Goal: Task Accomplishment & Management: Manage account settings

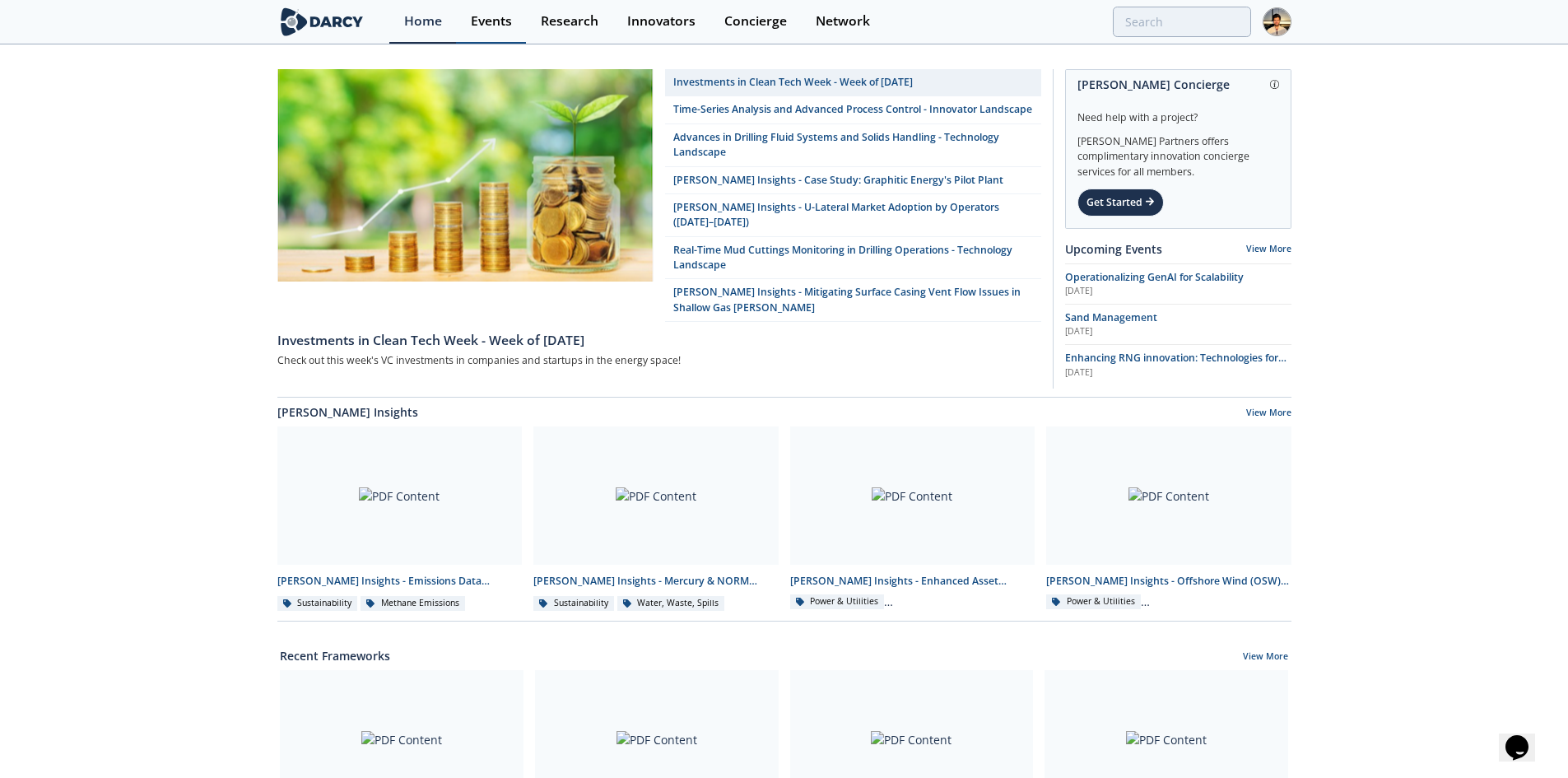
drag, startPoint x: 503, startPoint y: 9, endPoint x: 566, endPoint y: 30, distance: 66.4
click at [503, 9] on link "Events" at bounding box center [491, 21] width 70 height 43
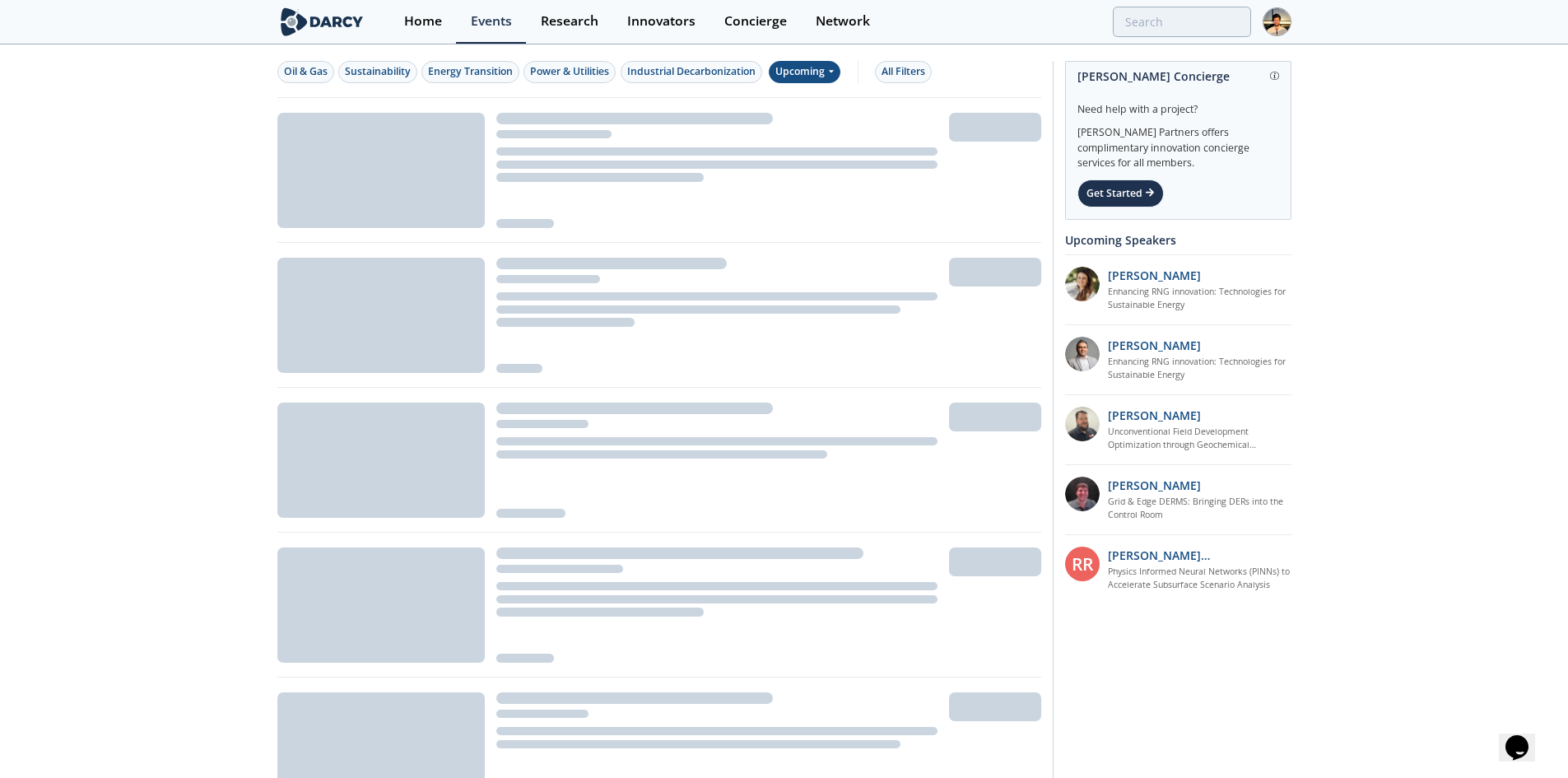
click at [783, 61] on div "Upcoming" at bounding box center [805, 72] width 72 height 22
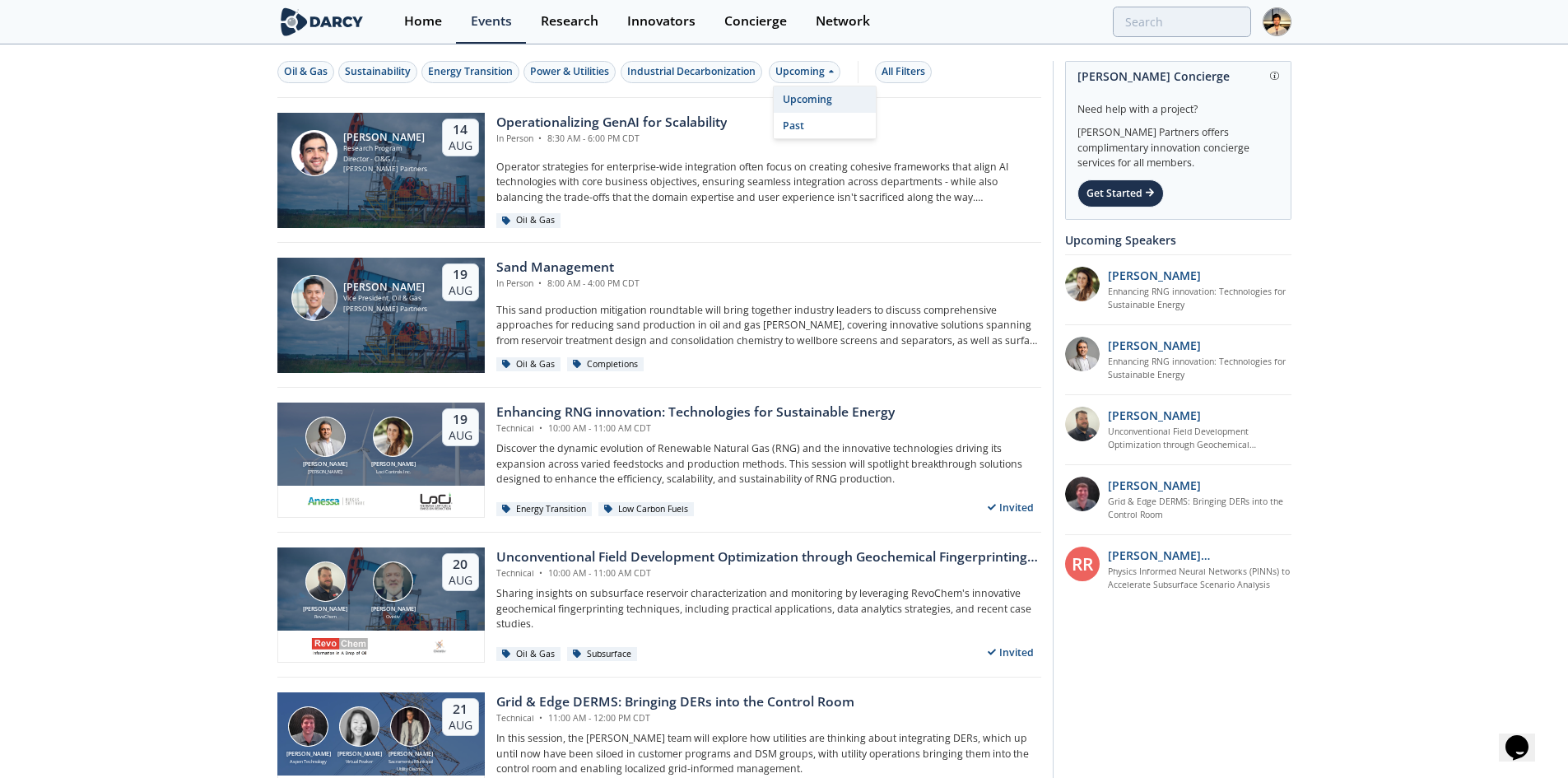
click at [805, 126] on div "Past" at bounding box center [825, 126] width 102 height 26
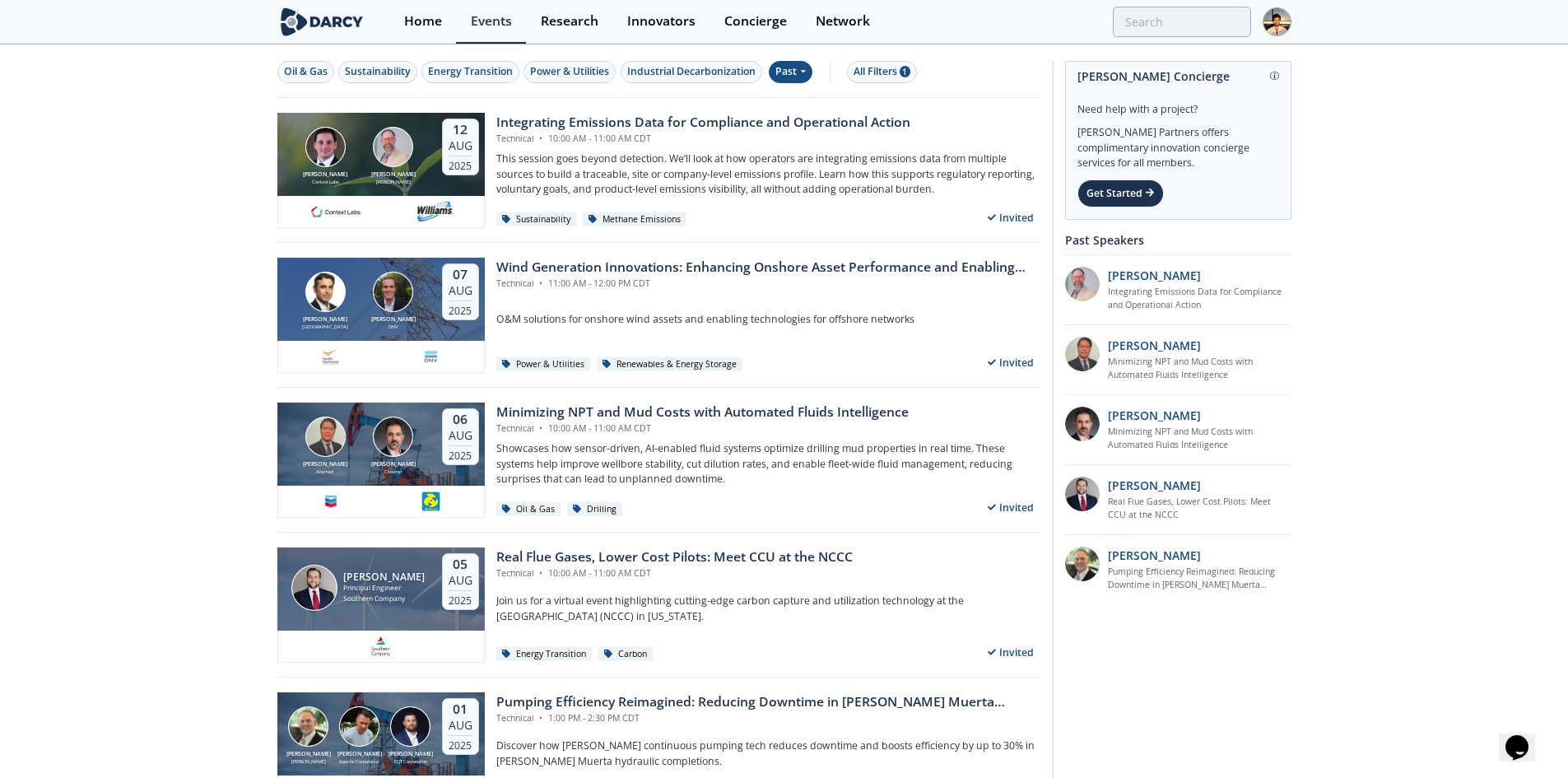
click at [1273, 25] on img at bounding box center [1277, 22] width 29 height 29
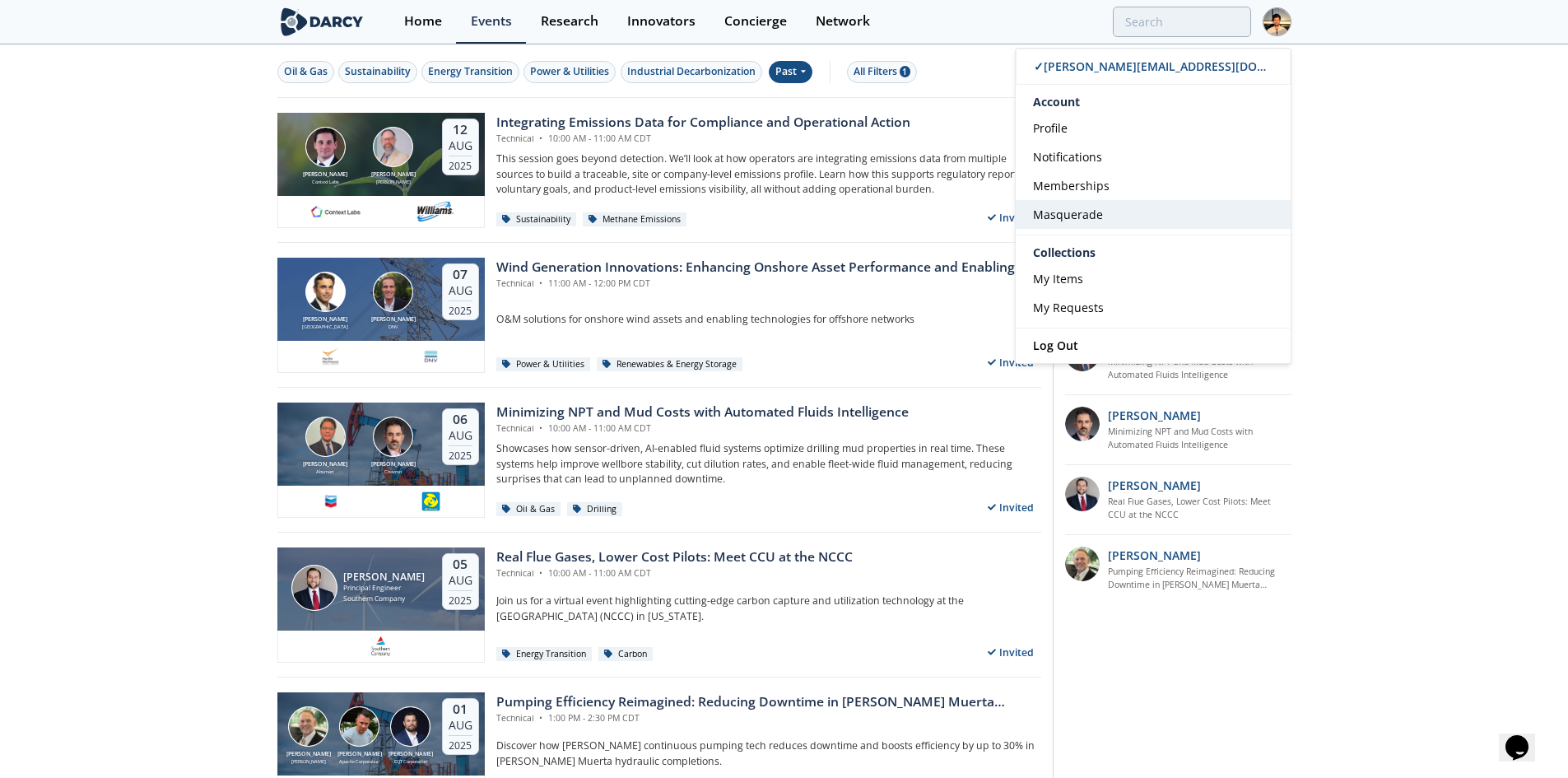
click at [1200, 207] on link "Masquerade" at bounding box center [1153, 215] width 275 height 29
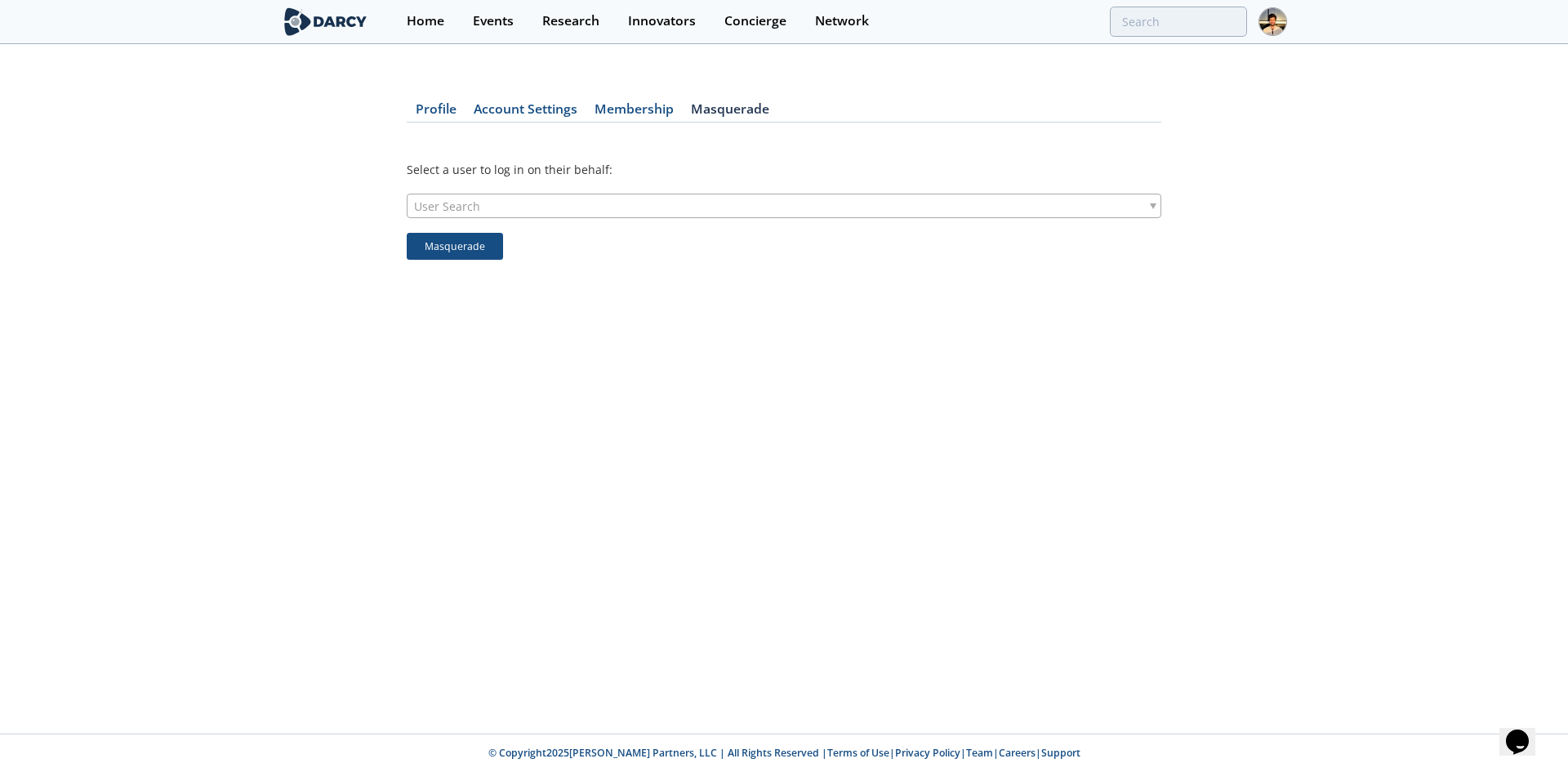
click at [733, 210] on div "User Search" at bounding box center [783, 206] width 755 height 25
type input "rahul.avadh"
click at [467, 252] on button "Masquerade" at bounding box center [454, 247] width 96 height 28
